Goal: Information Seeking & Learning: Learn about a topic

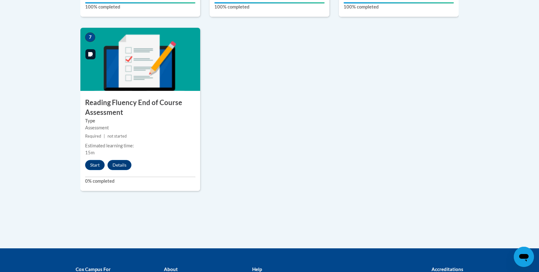
scroll to position [516, 0]
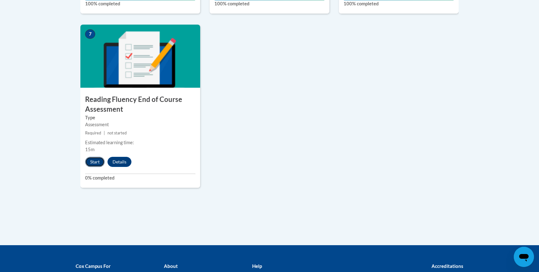
click at [102, 166] on button "Start" at bounding box center [95, 162] width 20 height 10
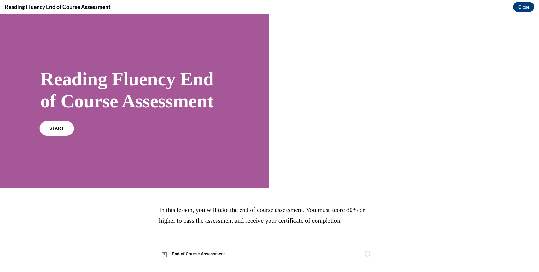
scroll to position [8, 0]
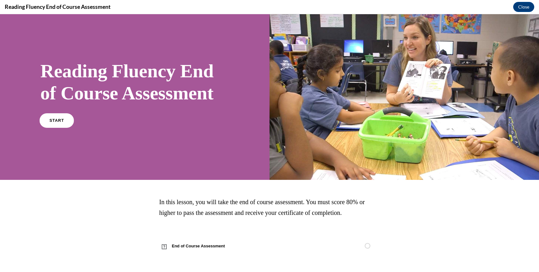
click at [57, 118] on span "START" at bounding box center [57, 120] width 15 height 5
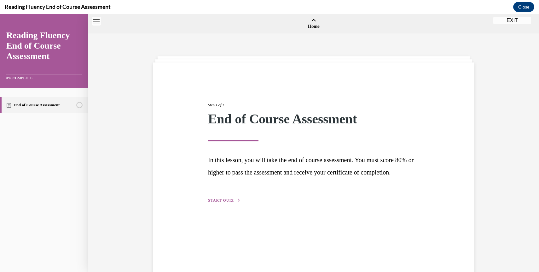
scroll to position [20, 0]
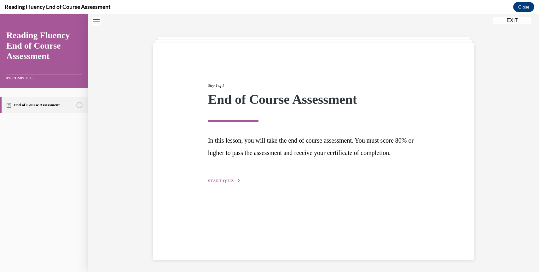
click at [221, 183] on span "START QUIZ" at bounding box center [221, 181] width 26 height 4
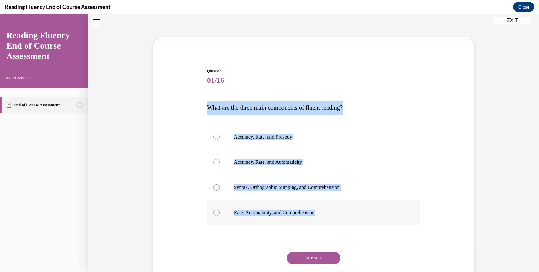
drag, startPoint x: 207, startPoint y: 108, endPoint x: 332, endPoint y: 216, distance: 165.0
click at [332, 216] on div "Question 01/16 What are the three main components of fluent reading?  Accuracy,…" at bounding box center [314, 185] width 214 height 235
copy div "What are the three main components of fluent reading?  Accuracy, Rate, and Pros…"
click at [275, 139] on p "Accuracy, Rate, and Prosody" at bounding box center [319, 137] width 171 height 6
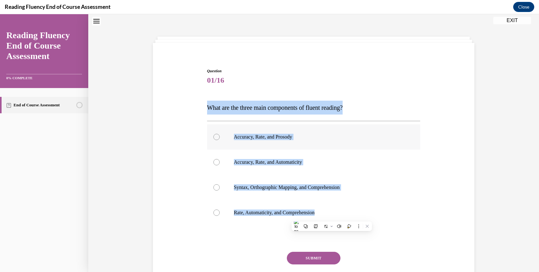
click at [220, 139] on input "Accuracy, Rate, and Prosody" at bounding box center [217, 137] width 6 height 6
radio input "true"
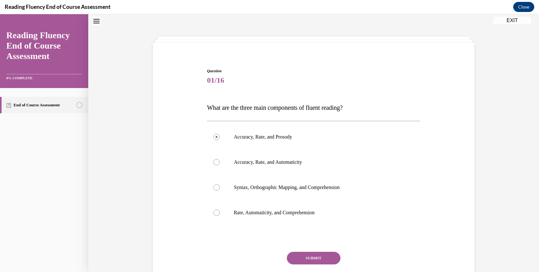
click at [309, 253] on button "SUBMIT" at bounding box center [314, 258] width 54 height 13
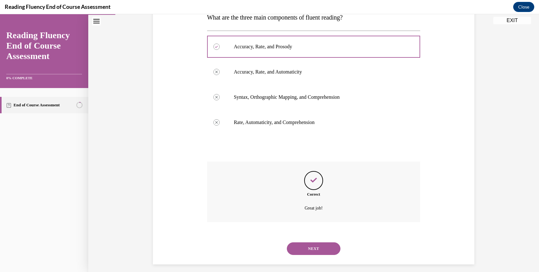
scroll to position [115, 0]
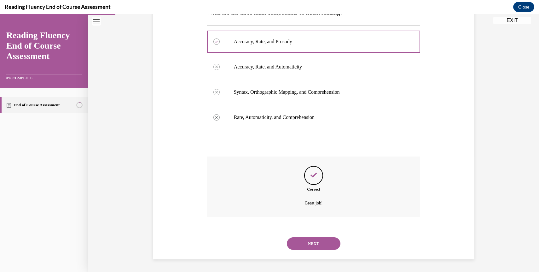
click at [309, 244] on button "NEXT" at bounding box center [314, 243] width 54 height 13
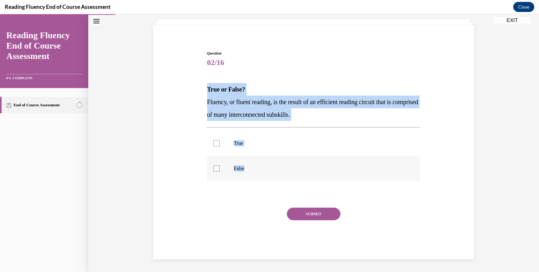
drag, startPoint x: 207, startPoint y: 88, endPoint x: 255, endPoint y: 169, distance: 94.4
click at [255, 169] on div "Question 02/16 True or False? Fluency, or fluent reading, is the result of an e…" at bounding box center [314, 154] width 214 height 209
copy div "True or False? Fluency, or fluent reading, is the result of an efficient readin…"
click at [226, 148] on label "True" at bounding box center [314, 143] width 214 height 25
click at [220, 146] on input "True" at bounding box center [217, 143] width 6 height 6
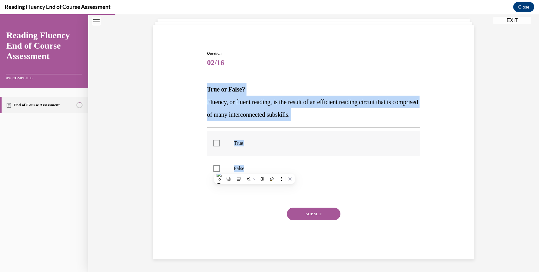
checkbox input "true"
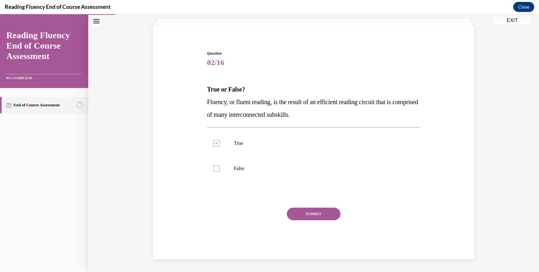
click at [315, 213] on button "SUBMIT" at bounding box center [314, 214] width 54 height 13
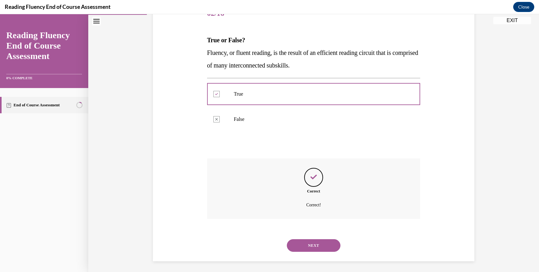
scroll to position [88, 0]
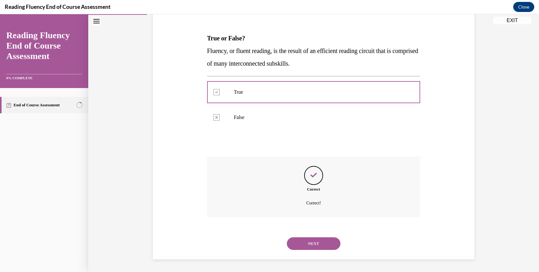
click at [301, 239] on button "NEXT" at bounding box center [314, 243] width 54 height 13
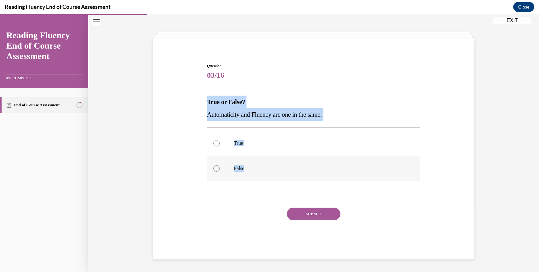
drag, startPoint x: 208, startPoint y: 101, endPoint x: 268, endPoint y: 172, distance: 92.9
click at [268, 172] on div "Question 03/16 True or False? Automaticity and Fluency are one in the same.  Tr…" at bounding box center [314, 161] width 214 height 196
copy div "True or False? Automaticity and Fluency are one in the same.  True False"
click at [218, 170] on div at bounding box center [217, 168] width 6 height 6
click at [218, 170] on input "False" at bounding box center [217, 168] width 6 height 6
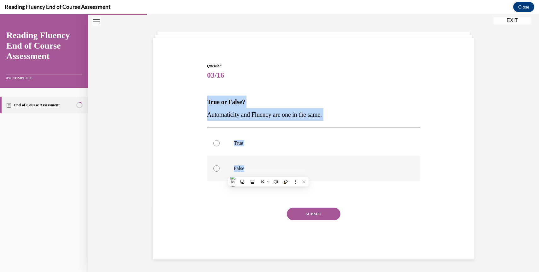
radio input "true"
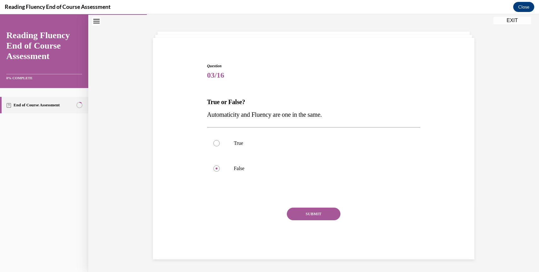
click at [299, 214] on button "SUBMIT" at bounding box center [314, 214] width 54 height 13
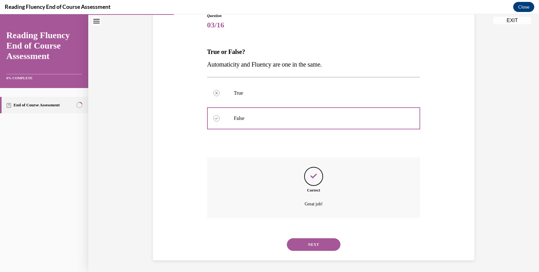
scroll to position [76, 0]
click at [311, 239] on button "NEXT" at bounding box center [314, 243] width 54 height 13
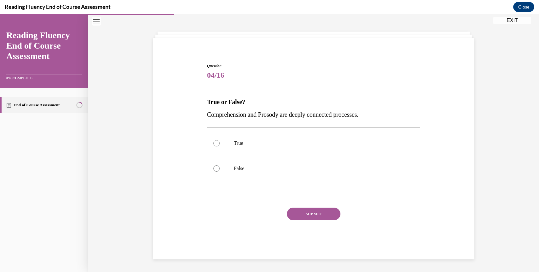
scroll to position [25, 0]
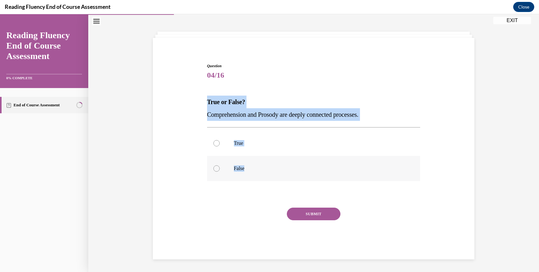
drag, startPoint x: 207, startPoint y: 101, endPoint x: 253, endPoint y: 170, distance: 83.4
click at [253, 170] on div "Question 04/16 True or False? Comprehension and Prosody are deeply connected pr…" at bounding box center [314, 161] width 214 height 196
copy div "True or False? Comprehension and Prosody are deeply connected processes.  True …"
click at [224, 148] on label "True" at bounding box center [314, 143] width 214 height 25
click at [220, 146] on input "True" at bounding box center [217, 143] width 6 height 6
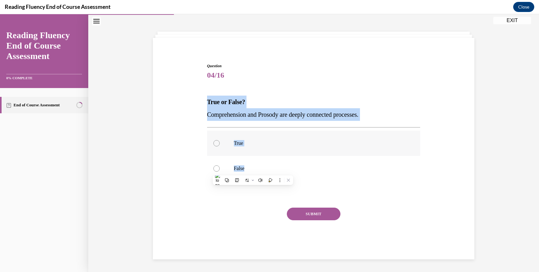
radio input "true"
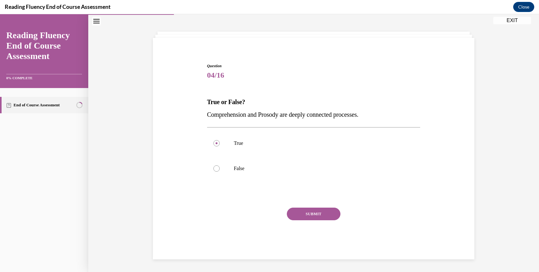
click at [302, 219] on button "SUBMIT" at bounding box center [314, 214] width 54 height 13
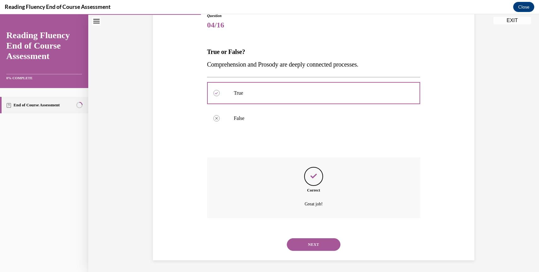
scroll to position [76, 0]
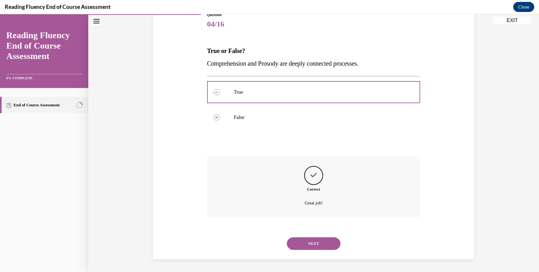
click at [315, 242] on button "NEXT" at bounding box center [314, 243] width 54 height 13
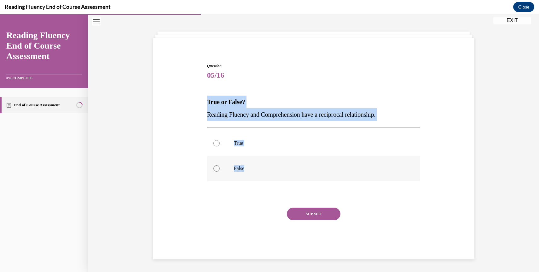
drag, startPoint x: 207, startPoint y: 101, endPoint x: 250, endPoint y: 169, distance: 80.4
click at [250, 169] on div "Question 05/16 True or False? Reading Fluency and Comprehension have a reciproc…" at bounding box center [314, 161] width 214 height 196
copy div "True or False? Reading Fluency and Comprehension have a reciprocal relationship…"
click at [232, 140] on label "True" at bounding box center [314, 143] width 214 height 25
click at [220, 140] on input "True" at bounding box center [217, 143] width 6 height 6
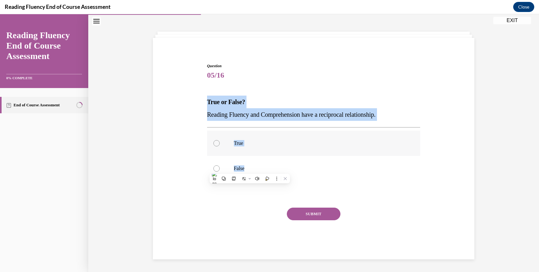
radio input "true"
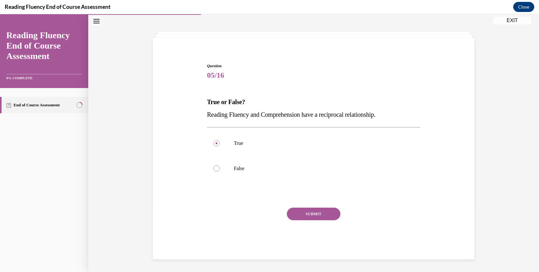
click at [324, 217] on button "SUBMIT" at bounding box center [314, 214] width 54 height 13
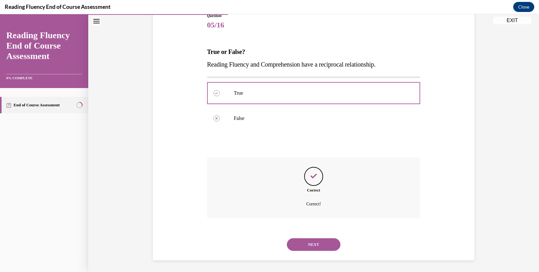
scroll to position [76, 0]
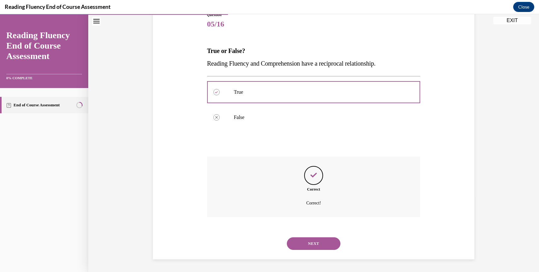
click at [317, 244] on button "NEXT" at bounding box center [314, 243] width 54 height 13
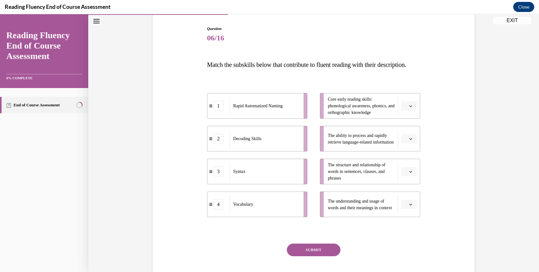
scroll to position [66, 0]
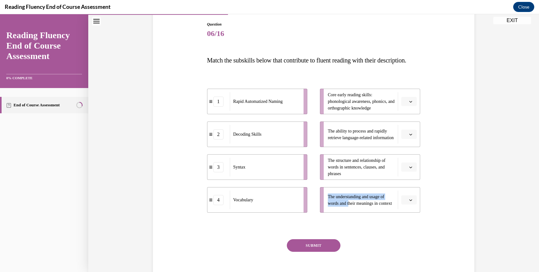
drag, startPoint x: 351, startPoint y: 215, endPoint x: 350, endPoint y: 181, distance: 33.1
click at [351, 182] on ul "Core early reading skills: phonological awareness, phonics, and orthographic kn…" at bounding box center [367, 151] width 107 height 124
click at [411, 202] on icon "button" at bounding box center [410, 199] width 3 height 3
click at [412, 189] on div "3" at bounding box center [409, 185] width 16 height 13
click at [410, 103] on icon "button" at bounding box center [411, 102] width 3 height 2
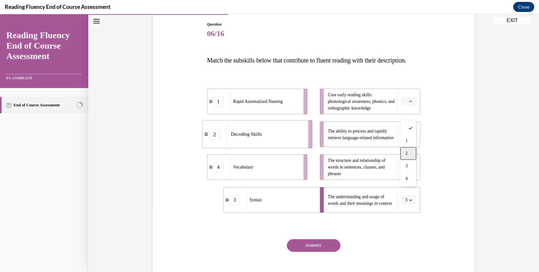
click at [412, 153] on div "2" at bounding box center [409, 153] width 16 height 13
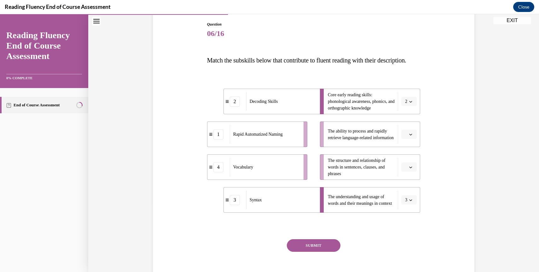
click at [411, 202] on icon "button" at bounding box center [410, 199] width 3 height 3
click at [409, 195] on div "4" at bounding box center [407, 198] width 16 height 13
click at [409, 137] on span "button" at bounding box center [411, 134] width 4 height 4
click at [409, 175] on div "1" at bounding box center [409, 173] width 16 height 13
click at [409, 172] on button "button" at bounding box center [409, 166] width 15 height 9
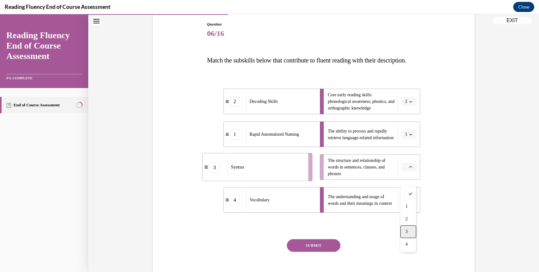
click at [411, 228] on div "3" at bounding box center [409, 231] width 16 height 13
click at [319, 252] on button "SUBMIT" at bounding box center [314, 245] width 54 height 13
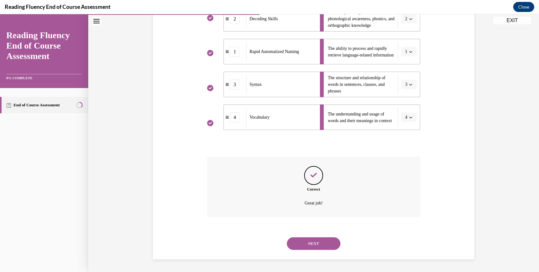
scroll to position [162, 0]
click at [314, 242] on button "NEXT" at bounding box center [314, 243] width 54 height 13
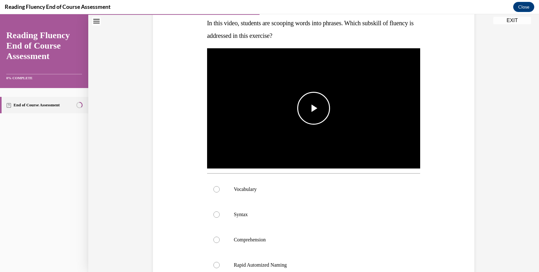
scroll to position [104, 0]
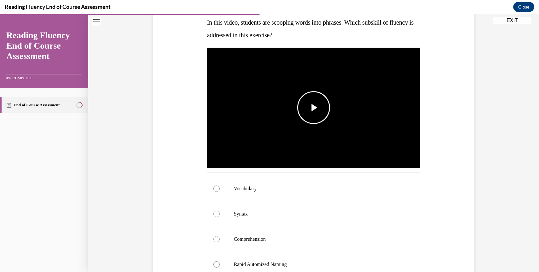
click at [314, 108] on span "Video player" at bounding box center [314, 108] width 0 height 0
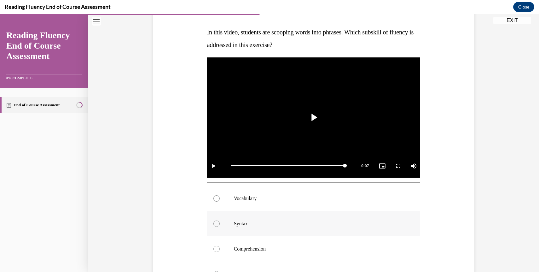
scroll to position [91, 0]
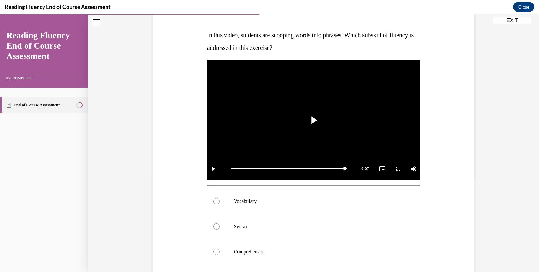
drag, startPoint x: 309, startPoint y: 50, endPoint x: 202, endPoint y: 37, distance: 107.4
click at [202, 37] on div "Question 07/16 In this video, students are scooping words into phrases. Which s…" at bounding box center [313, 172] width 325 height 391
copy span "In this video, students are scooping words into phrases. Which subskill of flue…"
click at [156, 58] on div "Question 07/16 In this video, students are scooping words into phrases. Which s…" at bounding box center [313, 172] width 325 height 391
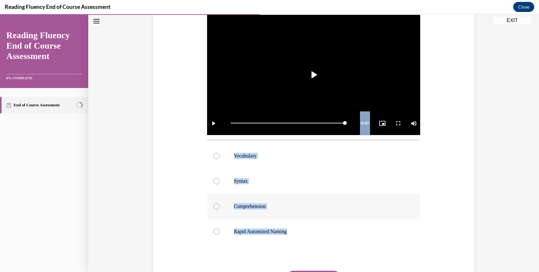
scroll to position [138, 0]
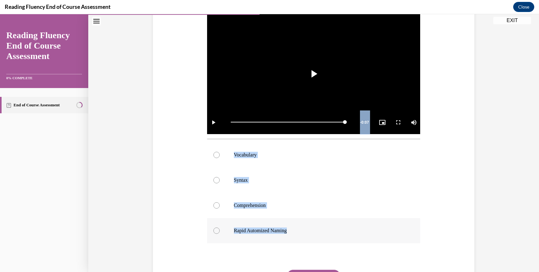
drag, startPoint x: 206, startPoint y: 21, endPoint x: 304, endPoint y: 230, distance: 231.6
click at [304, 230] on div "Question 07/16 In this video, students are scooping words into phrases. Which s…" at bounding box center [314, 130] width 217 height 381
copy div "In this video, students are scooping words into phrases. Which subskill of flue…"
click at [240, 183] on label "Syntax" at bounding box center [314, 180] width 214 height 25
click at [220, 183] on input "Syntax" at bounding box center [217, 180] width 6 height 6
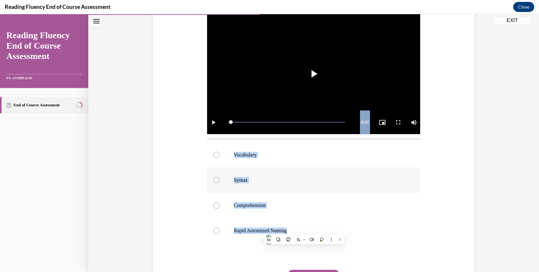
radio input "true"
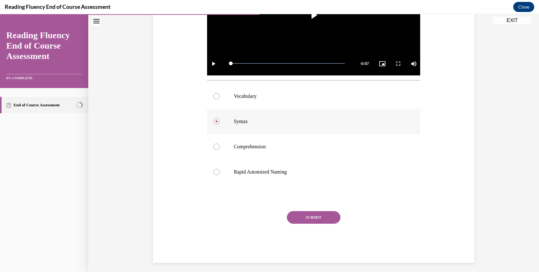
scroll to position [200, 0]
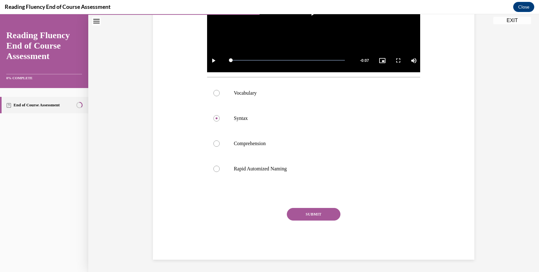
click at [303, 216] on button "SUBMIT" at bounding box center [314, 214] width 54 height 13
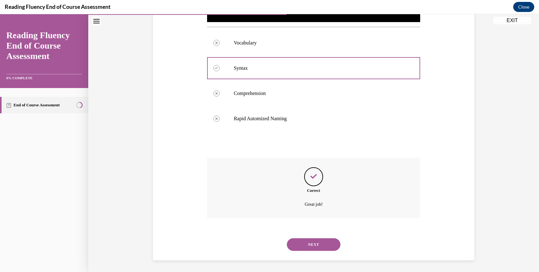
scroll to position [251, 0]
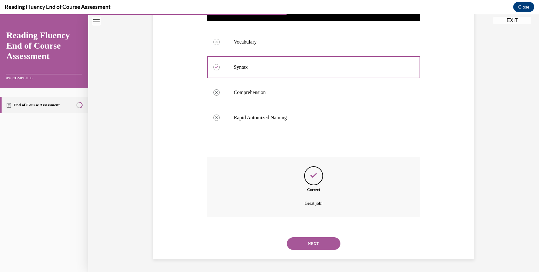
click at [302, 243] on button "NEXT" at bounding box center [314, 243] width 54 height 13
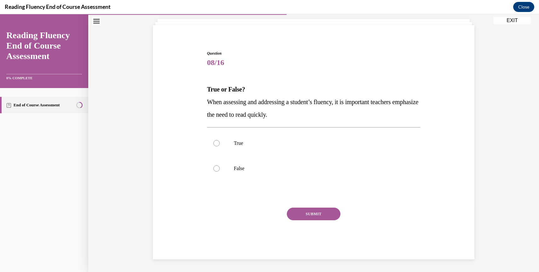
scroll to position [37, 0]
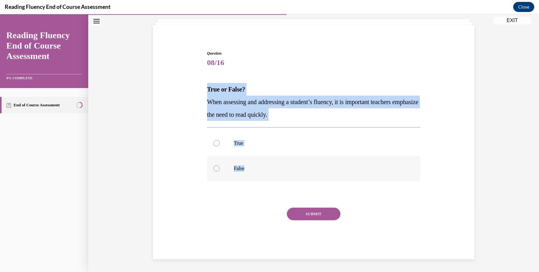
drag, startPoint x: 208, startPoint y: 87, endPoint x: 254, endPoint y: 177, distance: 100.6
click at [254, 177] on div "Question 08/16 True or False? When assessing and addressing a student’s fluency…" at bounding box center [314, 154] width 214 height 209
copy div "True or False? When assessing and addressing a student’s fluency, it is importa…"
click at [233, 170] on label "False" at bounding box center [314, 168] width 214 height 25
click at [220, 170] on input "False" at bounding box center [217, 168] width 6 height 6
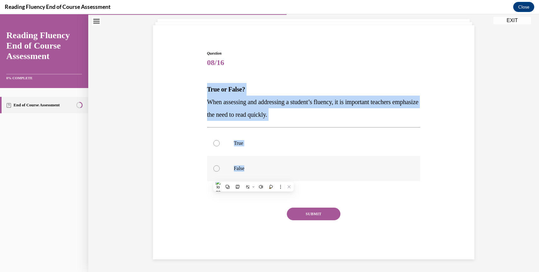
radio input "true"
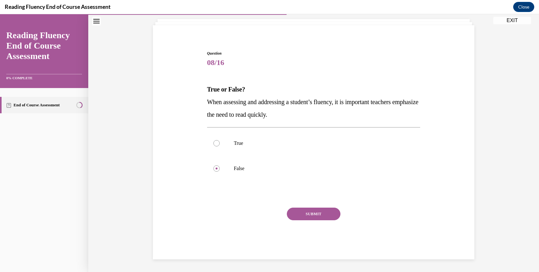
click at [312, 210] on button "SUBMIT" at bounding box center [314, 214] width 54 height 13
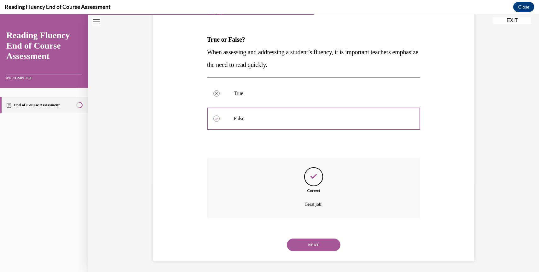
scroll to position [88, 0]
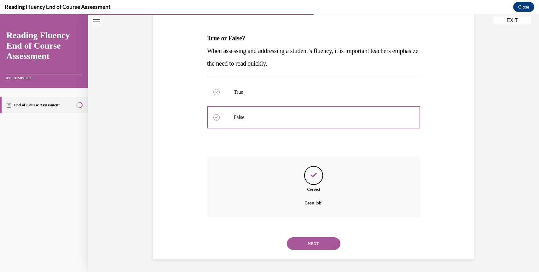
click at [317, 239] on button "NEXT" at bounding box center [314, 243] width 54 height 13
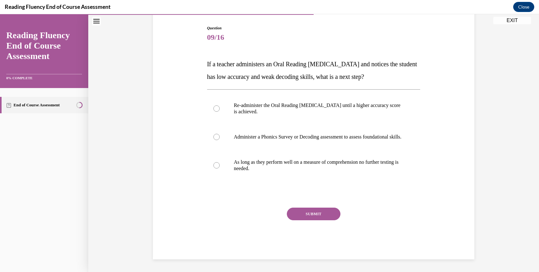
scroll to position [69, 0]
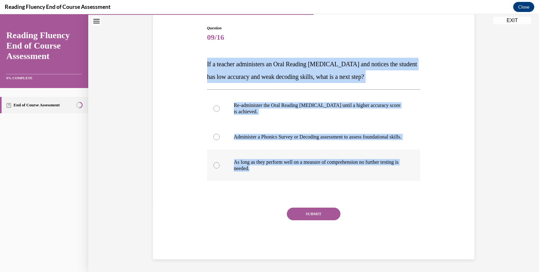
drag, startPoint x: 207, startPoint y: 57, endPoint x: 286, endPoint y: 169, distance: 137.1
click at [286, 169] on div "Question 09/16 If a teacher administers an Oral Reading [MEDICAL_DATA] and noti…" at bounding box center [314, 142] width 214 height 234
copy div "If a teacher administers an Oral Reading [MEDICAL_DATA] and notices the student…"
click at [267, 134] on p "Administer a Phonics Survey or Decoding assessment to assess foundational skill…" at bounding box center [319, 137] width 171 height 6
click at [220, 134] on input "Administer a Phonics Survey or Decoding assessment to assess foundational skill…" at bounding box center [217, 137] width 6 height 6
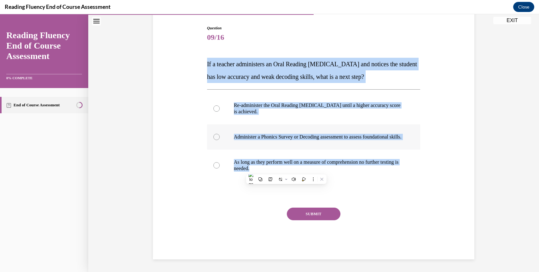
radio input "true"
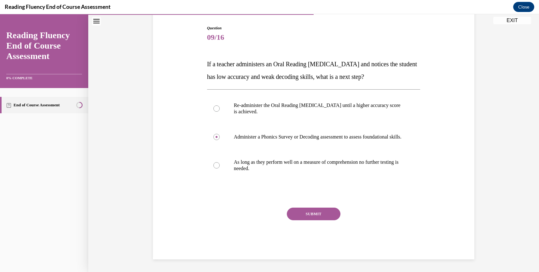
click at [308, 213] on button "SUBMIT" at bounding box center [314, 214] width 54 height 13
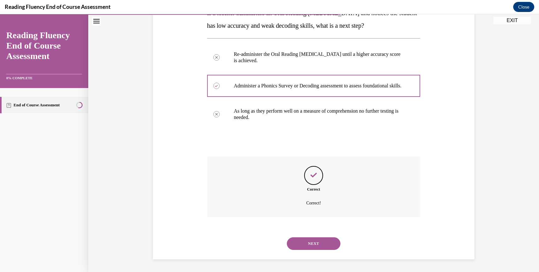
scroll to position [120, 0]
click at [310, 241] on button "NEXT" at bounding box center [314, 243] width 54 height 13
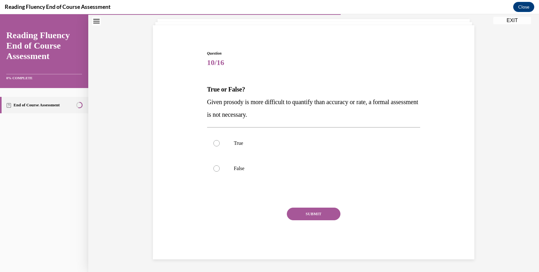
scroll to position [37, 0]
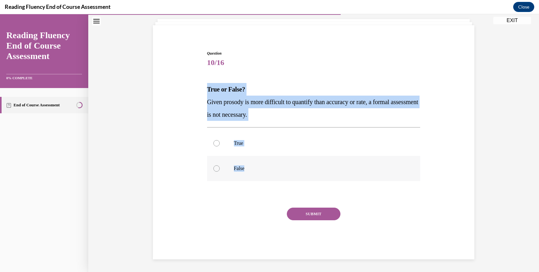
drag, startPoint x: 207, startPoint y: 88, endPoint x: 266, endPoint y: 181, distance: 110.0
click at [266, 181] on div "Question 10/16 True or False? Given prosody is more difficult to quantify than …" at bounding box center [314, 150] width 217 height 218
click at [241, 165] on p "False" at bounding box center [319, 168] width 171 height 6
click at [220, 165] on input "False" at bounding box center [217, 168] width 6 height 6
radio input "true"
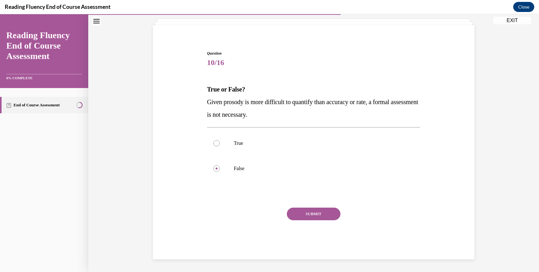
click at [311, 213] on button "SUBMIT" at bounding box center [314, 214] width 54 height 13
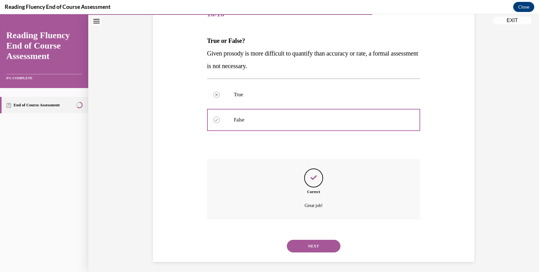
scroll to position [88, 0]
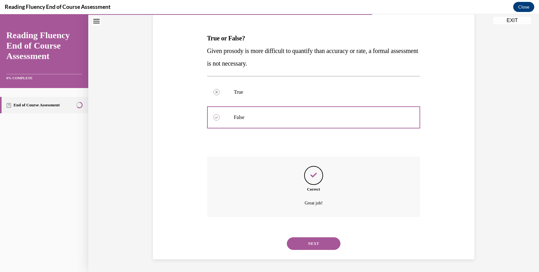
click at [310, 239] on button "NEXT" at bounding box center [314, 243] width 54 height 13
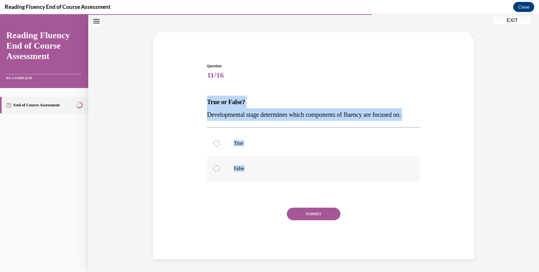
drag, startPoint x: 207, startPoint y: 100, endPoint x: 261, endPoint y: 172, distance: 89.8
click at [261, 172] on div "Question 11/16 True or False? Developmental stage determines which components o…" at bounding box center [314, 161] width 214 height 196
click at [238, 148] on label "True" at bounding box center [314, 143] width 214 height 25
click at [220, 146] on input "True" at bounding box center [217, 143] width 6 height 6
radio input "true"
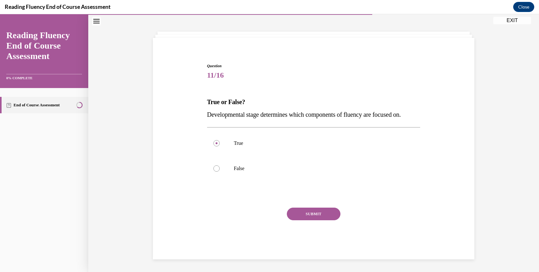
click at [307, 212] on button "SUBMIT" at bounding box center [314, 214] width 54 height 13
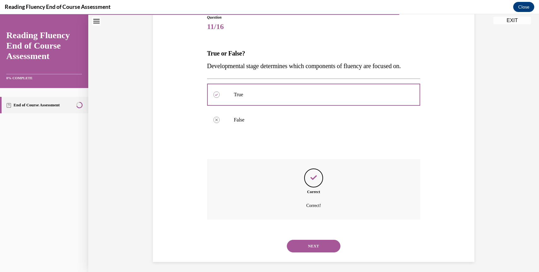
scroll to position [76, 0]
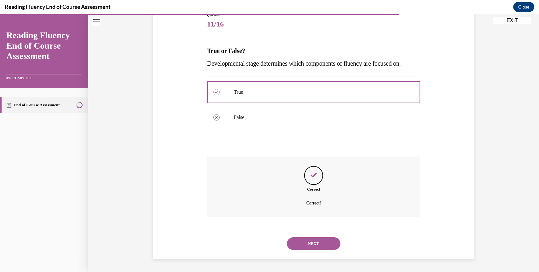
click at [307, 245] on button "NEXT" at bounding box center [314, 243] width 54 height 13
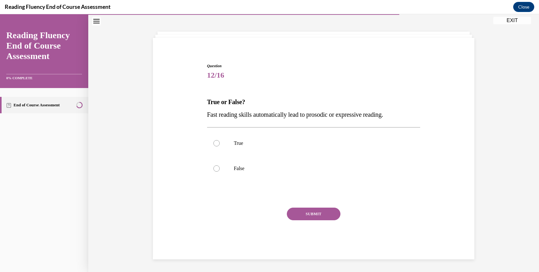
scroll to position [25, 0]
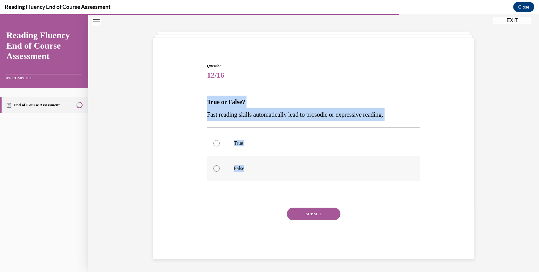
drag, startPoint x: 207, startPoint y: 101, endPoint x: 256, endPoint y: 170, distance: 85.0
click at [256, 170] on div "Question 12/16 True or False? Fast reading skills automatically lead to prosodi…" at bounding box center [314, 161] width 214 height 196
click at [234, 164] on label "False" at bounding box center [314, 168] width 214 height 25
click at [220, 165] on input "False" at bounding box center [217, 168] width 6 height 6
radio input "true"
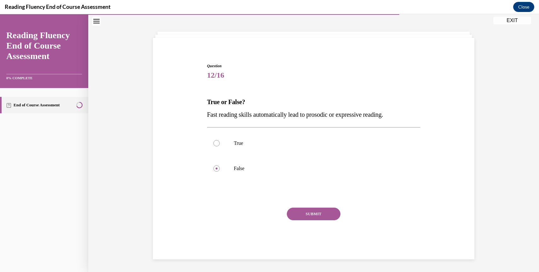
click at [324, 215] on button "SUBMIT" at bounding box center [314, 214] width 54 height 13
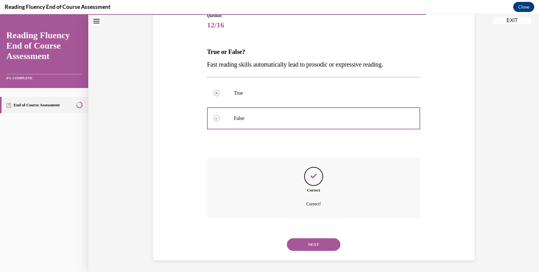
scroll to position [76, 0]
click at [310, 242] on button "NEXT" at bounding box center [314, 243] width 54 height 13
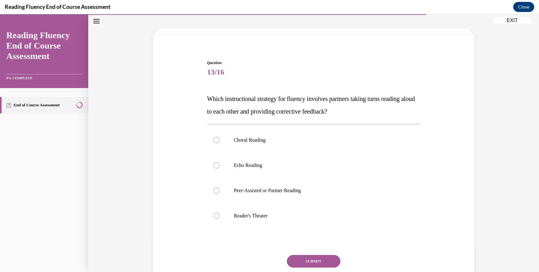
scroll to position [32, 0]
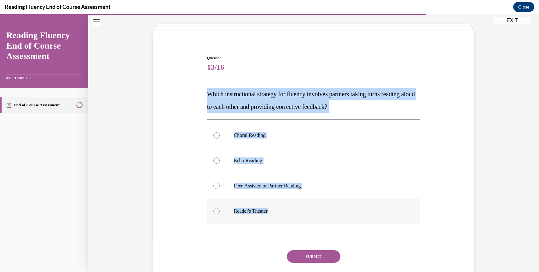
drag, startPoint x: 207, startPoint y: 94, endPoint x: 279, endPoint y: 212, distance: 138.1
click at [279, 213] on div "Question 13/16 Which instructional strategy for fluency involves partners takin…" at bounding box center [314, 178] width 214 height 247
click at [246, 181] on label "Peer-Assisted or Partner Reading" at bounding box center [314, 185] width 214 height 25
click at [220, 183] on input "Peer-Assisted or Partner Reading" at bounding box center [217, 186] width 6 height 6
radio input "true"
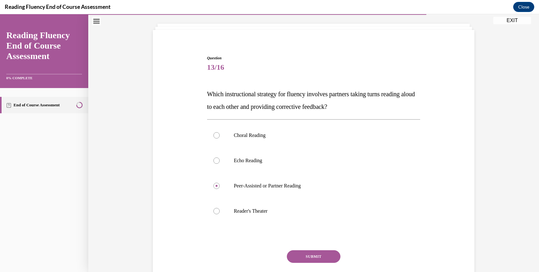
click at [311, 256] on button "SUBMIT" at bounding box center [314, 256] width 54 height 13
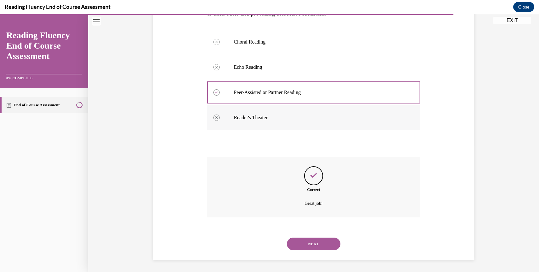
scroll to position [126, 0]
click at [308, 242] on button "NEXT" at bounding box center [314, 243] width 54 height 13
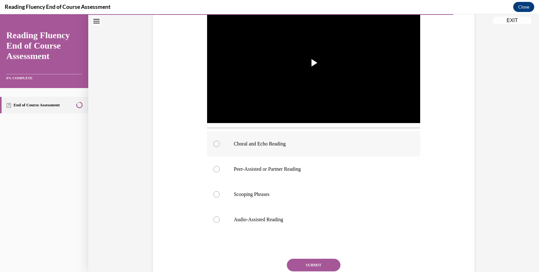
scroll to position [150, 0]
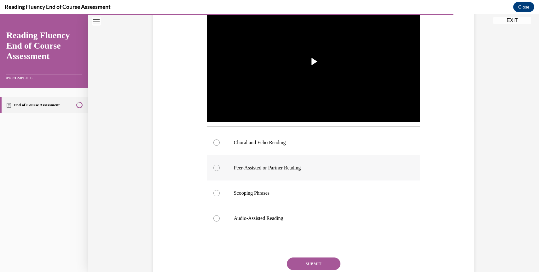
click at [239, 167] on p "Peer-Assisted or Partner Reading" at bounding box center [319, 168] width 171 height 6
click at [220, 167] on input "Peer-Assisted or Partner Reading" at bounding box center [217, 168] width 6 height 6
radio input "true"
click at [313, 263] on button "SUBMIT" at bounding box center [314, 263] width 54 height 13
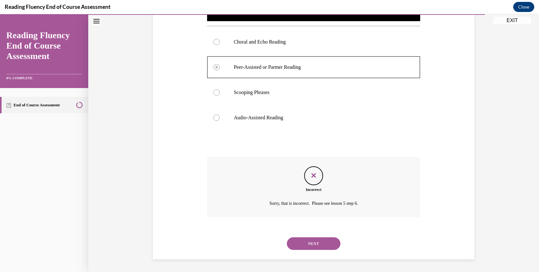
scroll to position [251, 0]
click at [322, 244] on button "NEXT" at bounding box center [314, 243] width 54 height 13
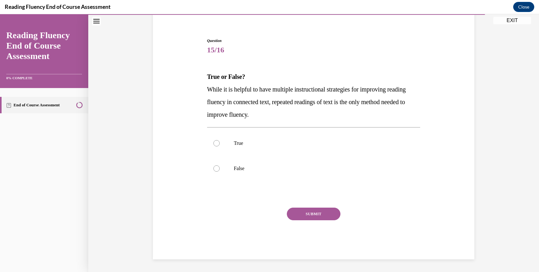
scroll to position [50, 0]
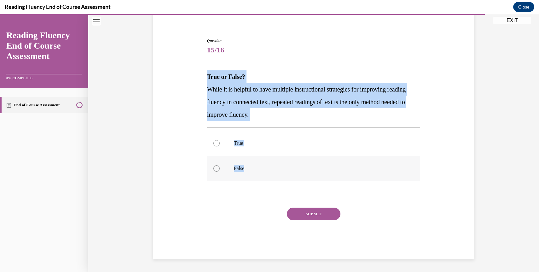
drag, startPoint x: 208, startPoint y: 77, endPoint x: 248, endPoint y: 181, distance: 111.5
click at [248, 181] on div "Question 15/16 True or False? While it is helpful to have multiple instructiona…" at bounding box center [314, 148] width 214 height 221
click at [239, 168] on p "False" at bounding box center [319, 168] width 171 height 6
click at [220, 168] on input "False" at bounding box center [217, 168] width 6 height 6
radio input "true"
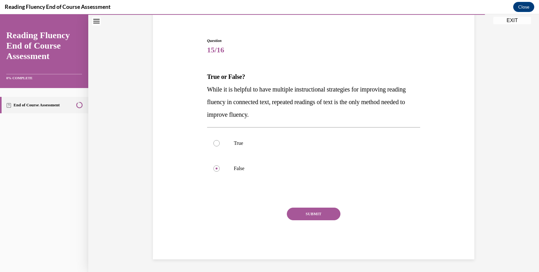
click at [318, 215] on button "SUBMIT" at bounding box center [314, 214] width 54 height 13
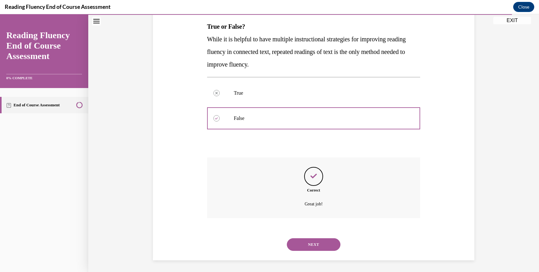
scroll to position [101, 0]
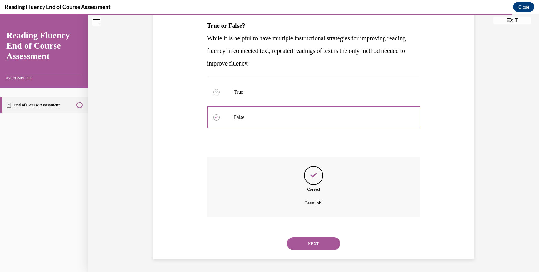
click at [315, 240] on button "NEXT" at bounding box center [314, 243] width 54 height 13
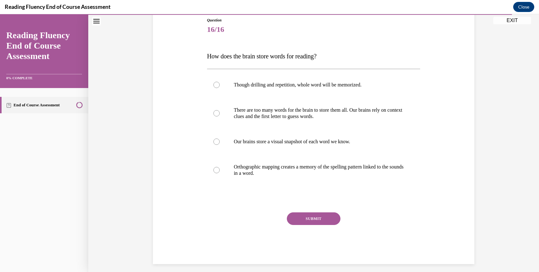
scroll to position [70, 0]
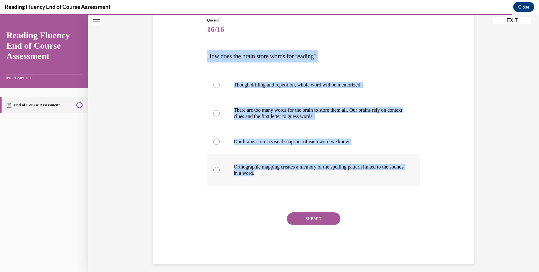
drag, startPoint x: 207, startPoint y: 57, endPoint x: 318, endPoint y: 173, distance: 160.9
click at [318, 174] on div "Question 16/16 How does the brain store words for reading? Though drilling and …" at bounding box center [314, 140] width 214 height 247
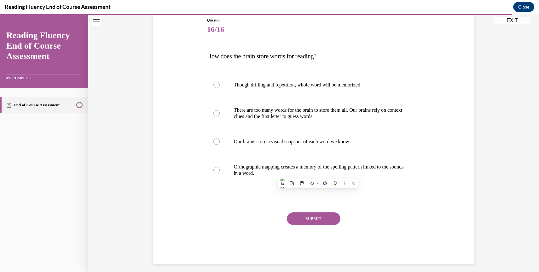
click at [222, 198] on div at bounding box center [314, 199] width 214 height 8
click at [252, 169] on p "Orthographic mapping creates a memory of the spelling pattern linked to the sou…" at bounding box center [319, 170] width 171 height 13
click at [220, 169] on input "Orthographic mapping creates a memory of the spelling pattern linked to the sou…" at bounding box center [217, 170] width 6 height 6
radio input "true"
click at [317, 222] on button "SUBMIT" at bounding box center [314, 218] width 54 height 13
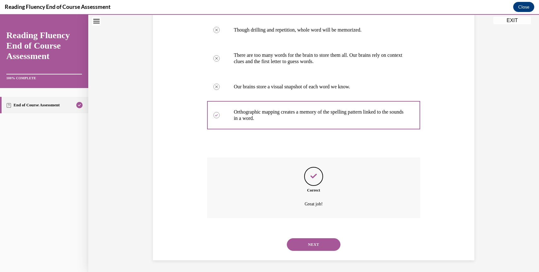
scroll to position [126, 0]
click at [312, 245] on button "NEXT" at bounding box center [314, 243] width 54 height 13
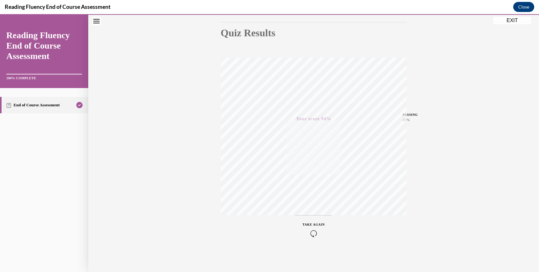
click at [510, 21] on button "EXIT" at bounding box center [513, 21] width 38 height 8
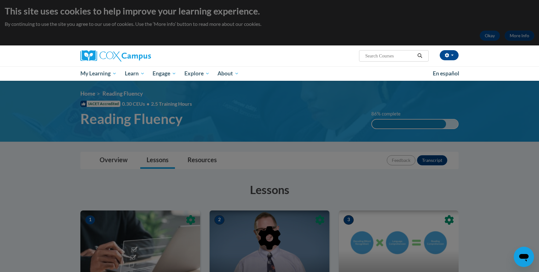
scroll to position [0, 0]
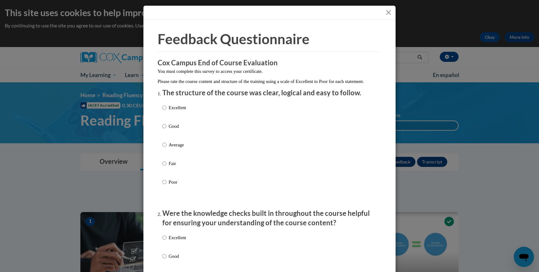
click at [177, 111] on p "Excellent" at bounding box center [177, 107] width 17 height 7
click at [167, 111] on input "Excellent" at bounding box center [164, 107] width 4 height 7
radio input "true"
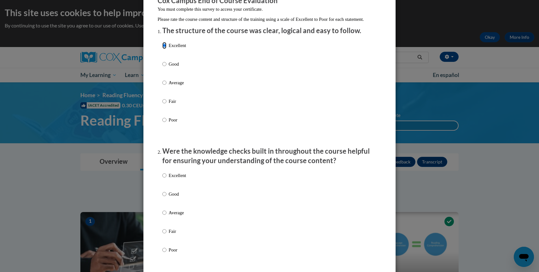
scroll to position [144, 0]
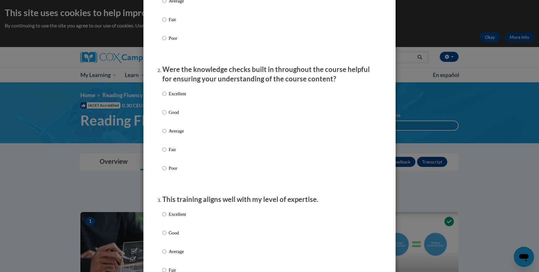
click at [177, 104] on label "Excellent" at bounding box center [174, 98] width 24 height 17
click at [167, 97] on input "Excellent" at bounding box center [164, 93] width 4 height 7
radio input "true"
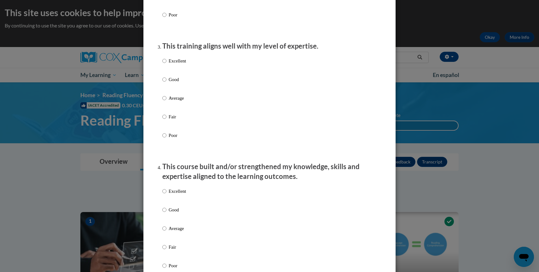
click at [175, 83] on p "Good" at bounding box center [177, 79] width 17 height 7
click at [167, 83] on input "Good" at bounding box center [164, 79] width 4 height 7
radio input "true"
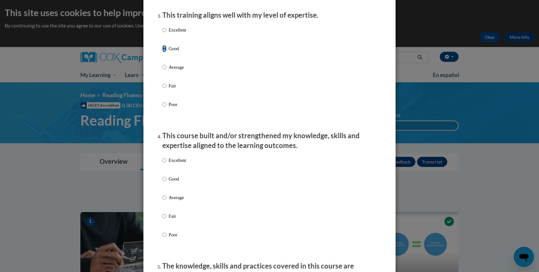
scroll to position [369, 0]
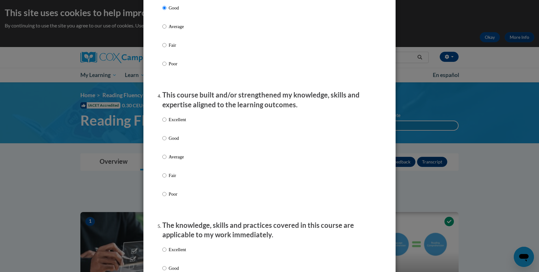
click at [174, 123] on p "Excellent" at bounding box center [177, 119] width 17 height 7
click at [167, 123] on input "Excellent" at bounding box center [164, 119] width 4 height 7
radio input "true"
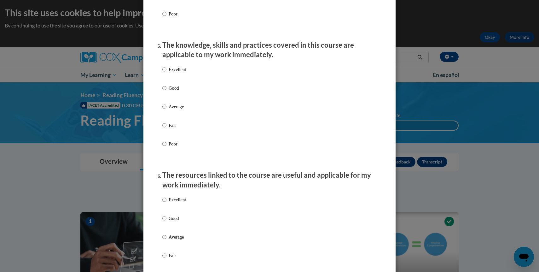
click at [178, 72] on p "Excellent" at bounding box center [177, 69] width 17 height 7
click at [167, 72] on input "Excellent" at bounding box center [164, 69] width 4 height 7
radio input "true"
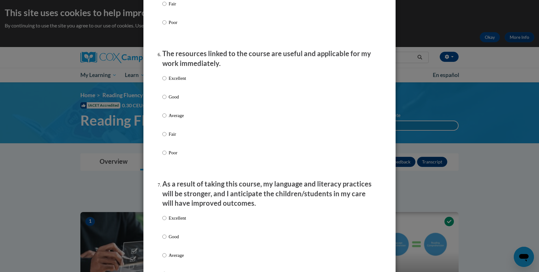
scroll to position [740, 0]
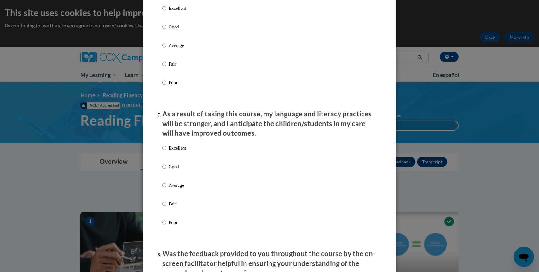
click at [178, 12] on p "Excellent" at bounding box center [177, 8] width 17 height 7
click at [167, 12] on input "Excellent" at bounding box center [164, 8] width 4 height 7
radio input "true"
click at [182, 151] on p "Excellent" at bounding box center [177, 147] width 17 height 7
click at [167, 151] on input "Excellent" at bounding box center [164, 147] width 4 height 7
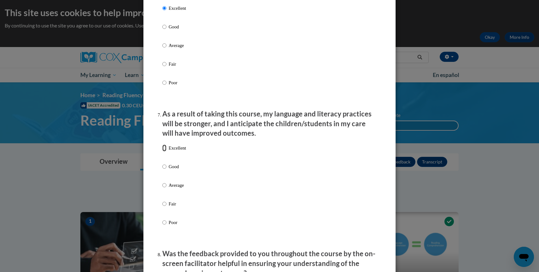
radio input "true"
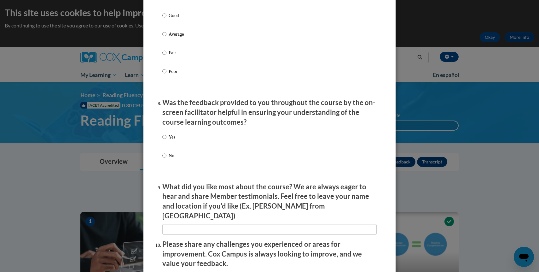
scroll to position [909, 0]
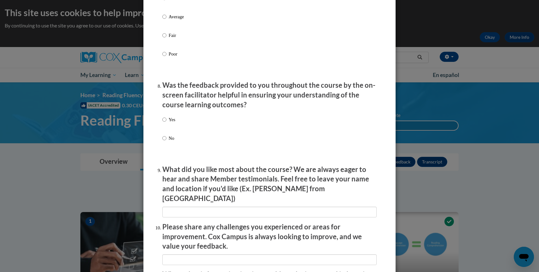
click at [174, 123] on p "Yes" at bounding box center [172, 119] width 7 height 7
click at [167, 123] on input "Yes" at bounding box center [164, 119] width 4 height 7
radio input "true"
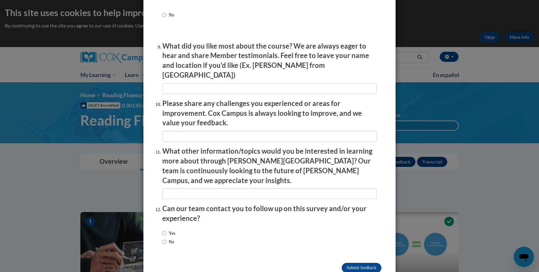
scroll to position [1040, 0]
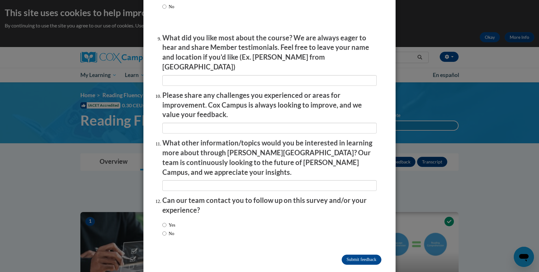
click at [174, 221] on label "Yes" at bounding box center [168, 224] width 13 height 7
click at [167, 221] on input "Yes" at bounding box center [164, 224] width 4 height 7
radio input "true"
click at [170, 230] on label "No" at bounding box center [168, 233] width 12 height 7
click at [167, 230] on input "No" at bounding box center [164, 233] width 4 height 7
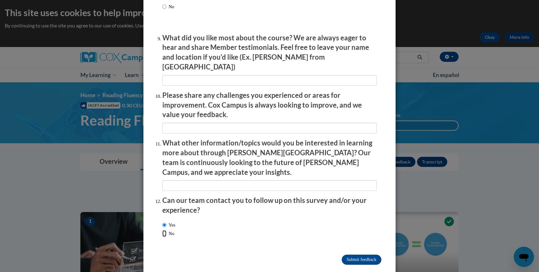
radio input "true"
click at [365, 255] on input "Submit feedback" at bounding box center [362, 260] width 40 height 10
